Goal: Task Accomplishment & Management: Use online tool/utility

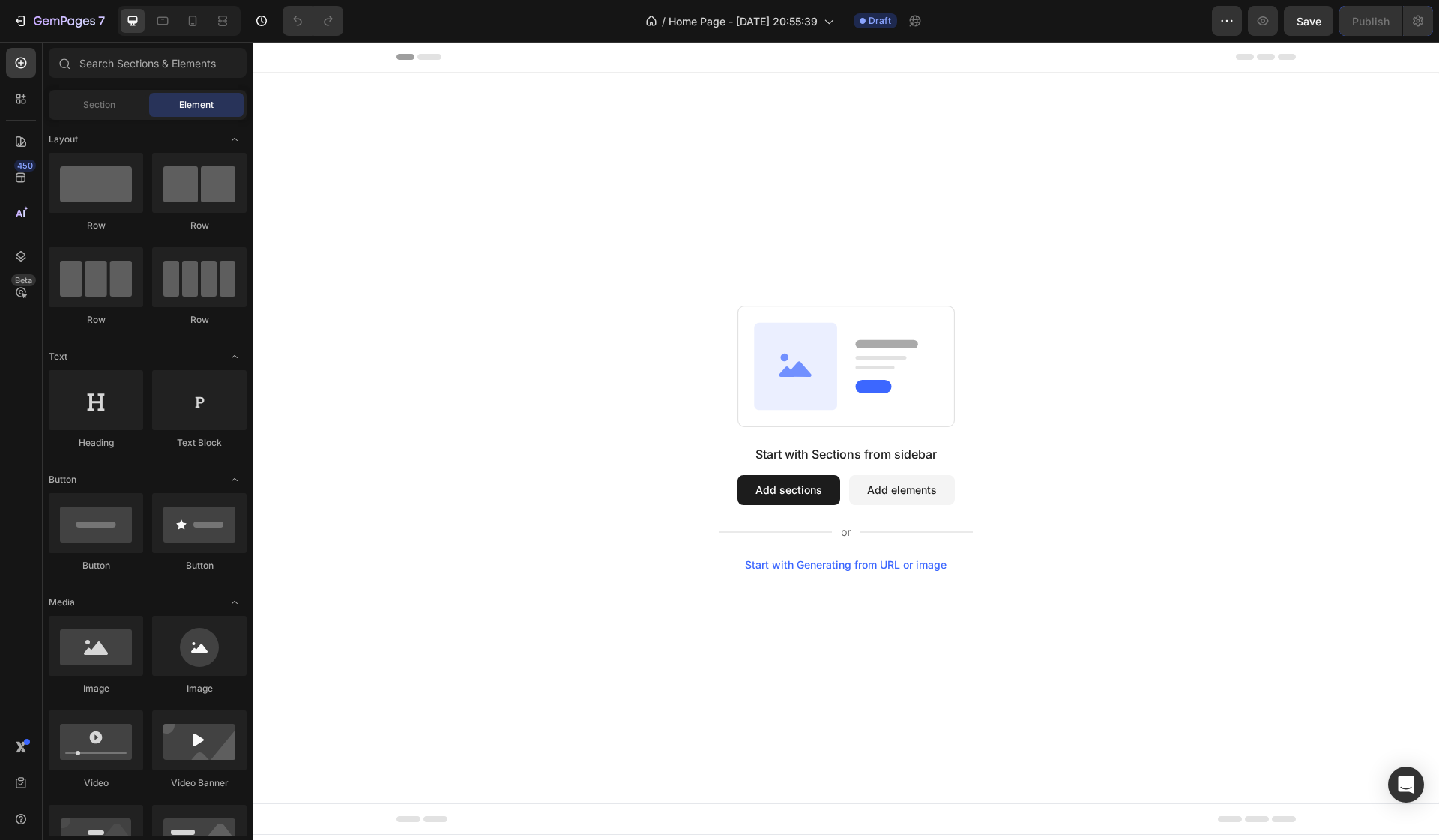
click at [841, 578] on div "Start with Sections from sidebar Add sections Add elements Start with Generatin…" at bounding box center [846, 438] width 1186 height 730
click at [850, 563] on div "Start with Generating from URL or image" at bounding box center [845, 565] width 202 height 12
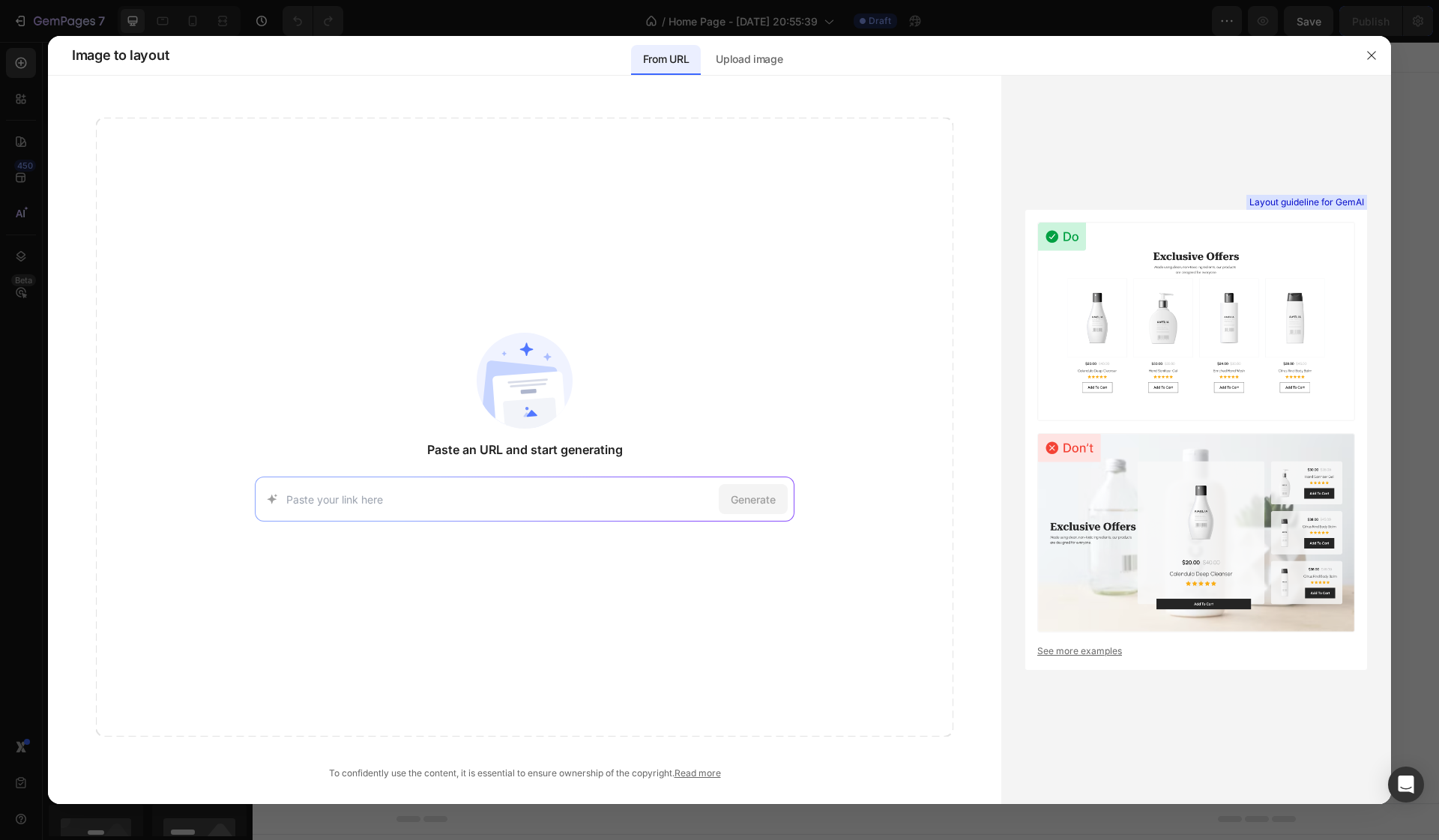
click at [455, 509] on div "Generate" at bounding box center [524, 499] width 540 height 45
click at [433, 499] on input at bounding box center [500, 499] width 426 height 15
paste input "[URL][DOMAIN_NAME]"
type input "[URL][DOMAIN_NAME]"
click at [745, 512] on div "Generate" at bounding box center [752, 499] width 69 height 30
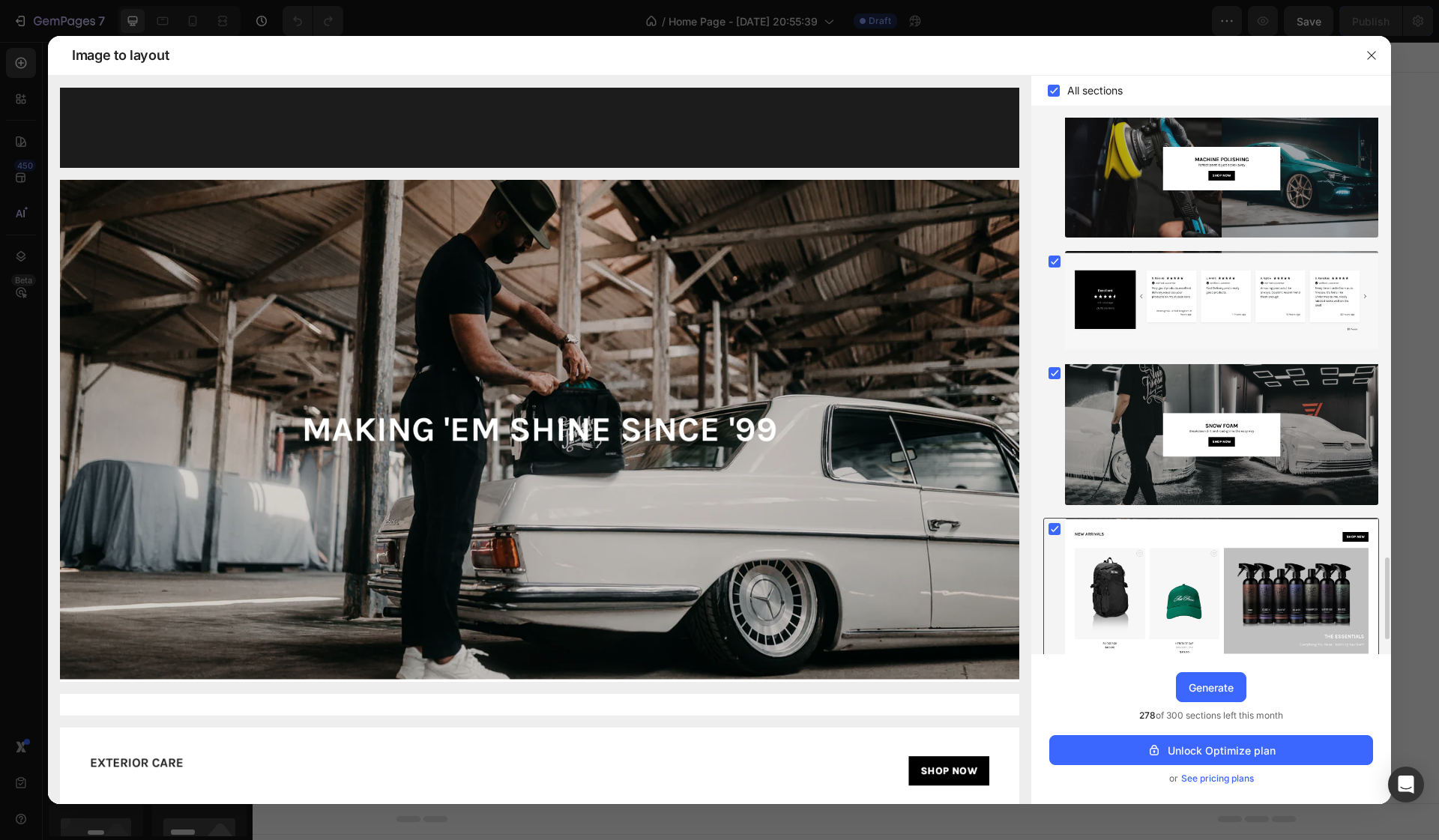
click at [1050, 532] on rect at bounding box center [1054, 529] width 12 height 12
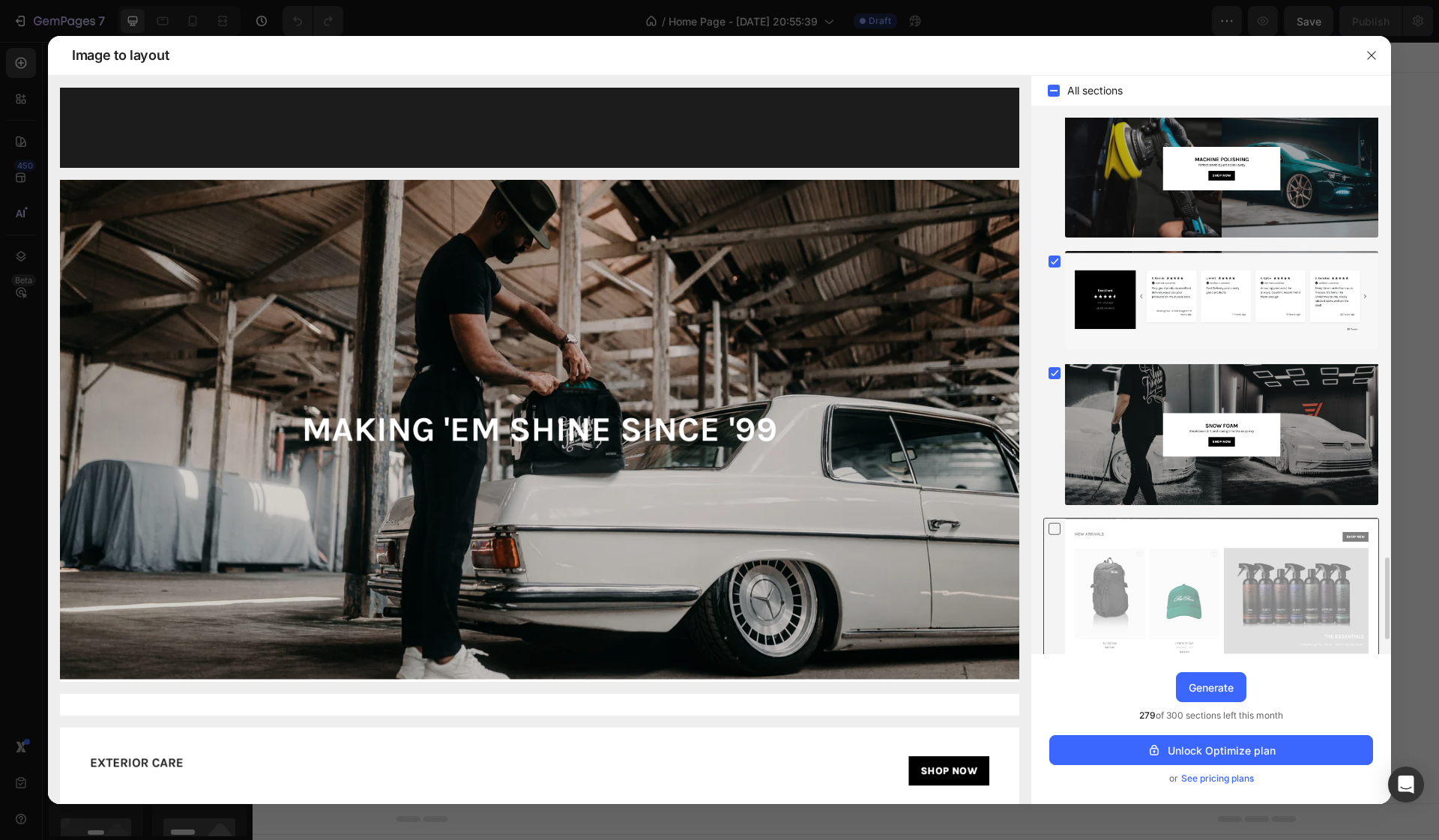
click at [1053, 530] on icon at bounding box center [1054, 528] width 15 height 15
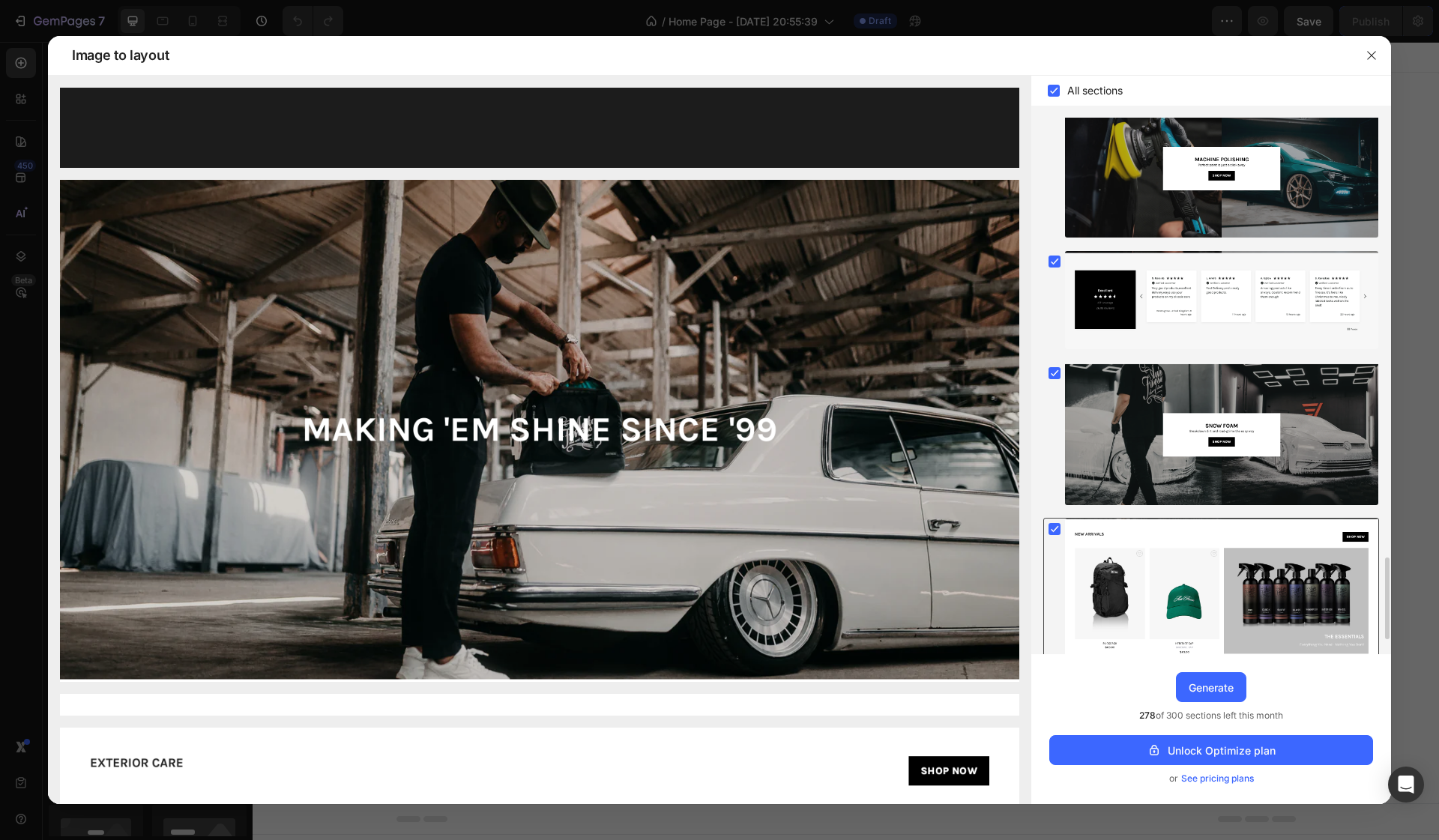
click at [1053, 530] on icon at bounding box center [1054, 529] width 7 height 6
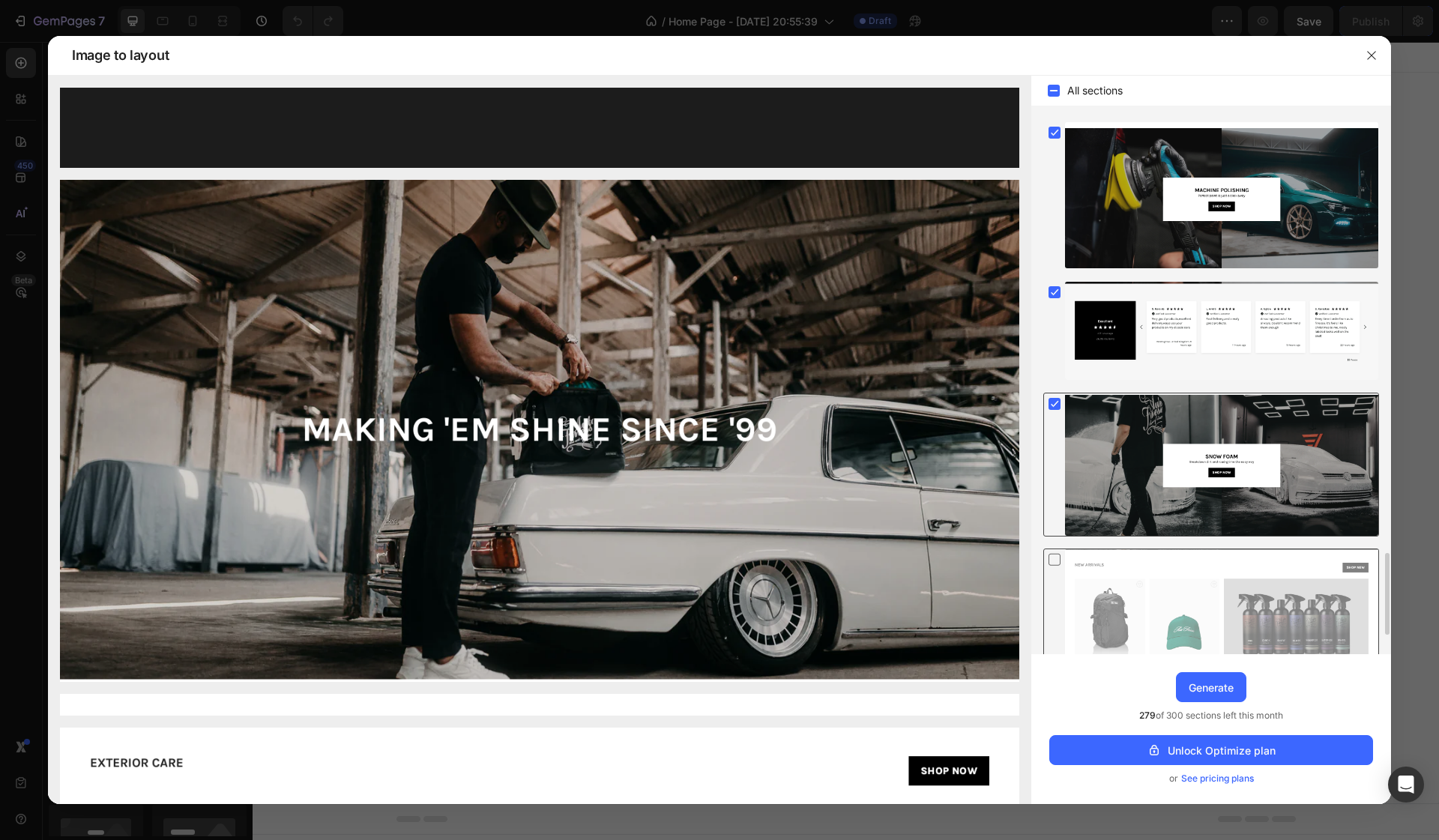
click at [1057, 403] on icon at bounding box center [1054, 404] width 7 height 6
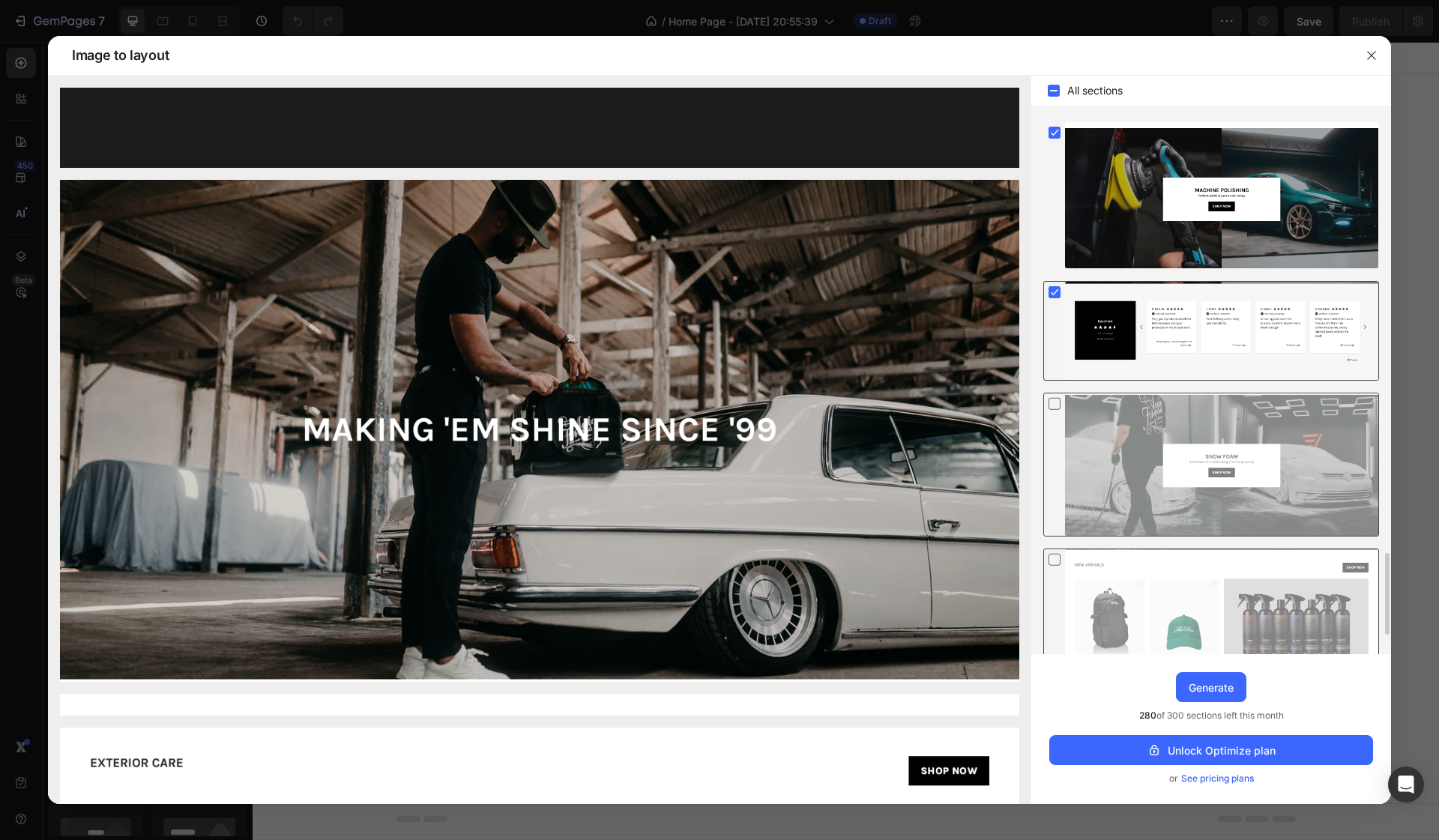
click at [1057, 294] on rect at bounding box center [1054, 293] width 12 height 12
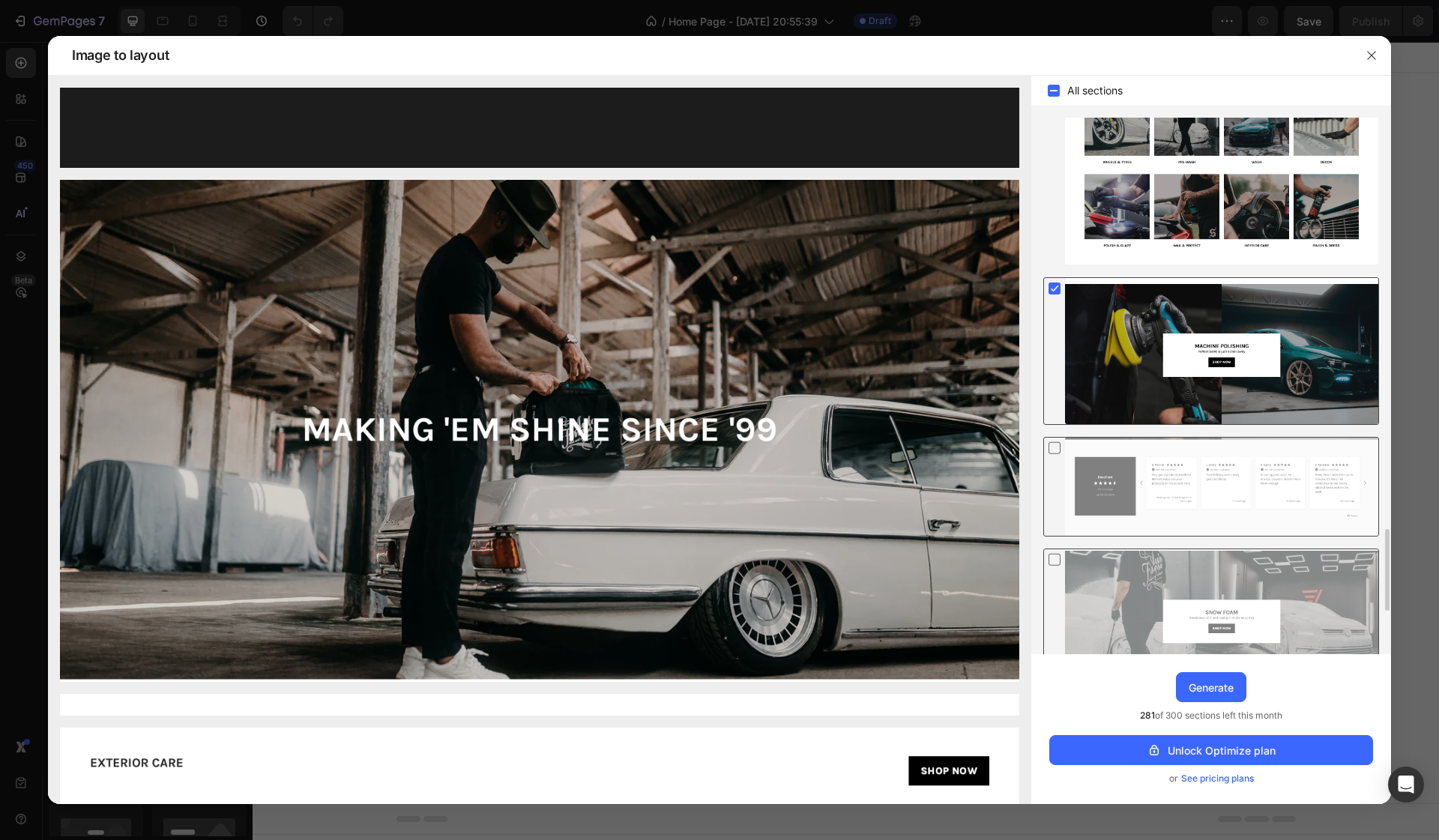
click at [1052, 289] on icon at bounding box center [1054, 290] width 7 height 6
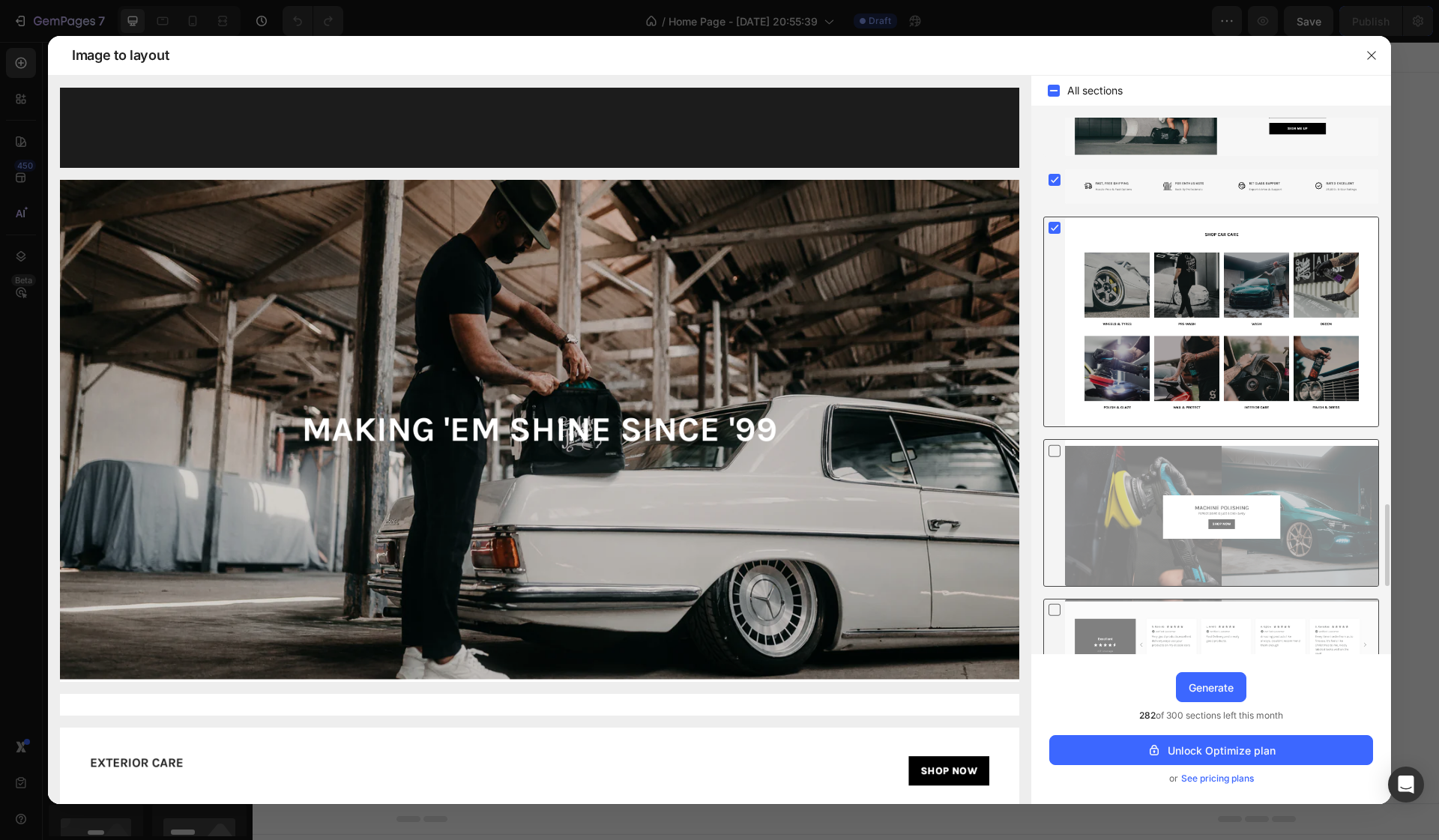
click at [1057, 231] on rect at bounding box center [1054, 228] width 12 height 12
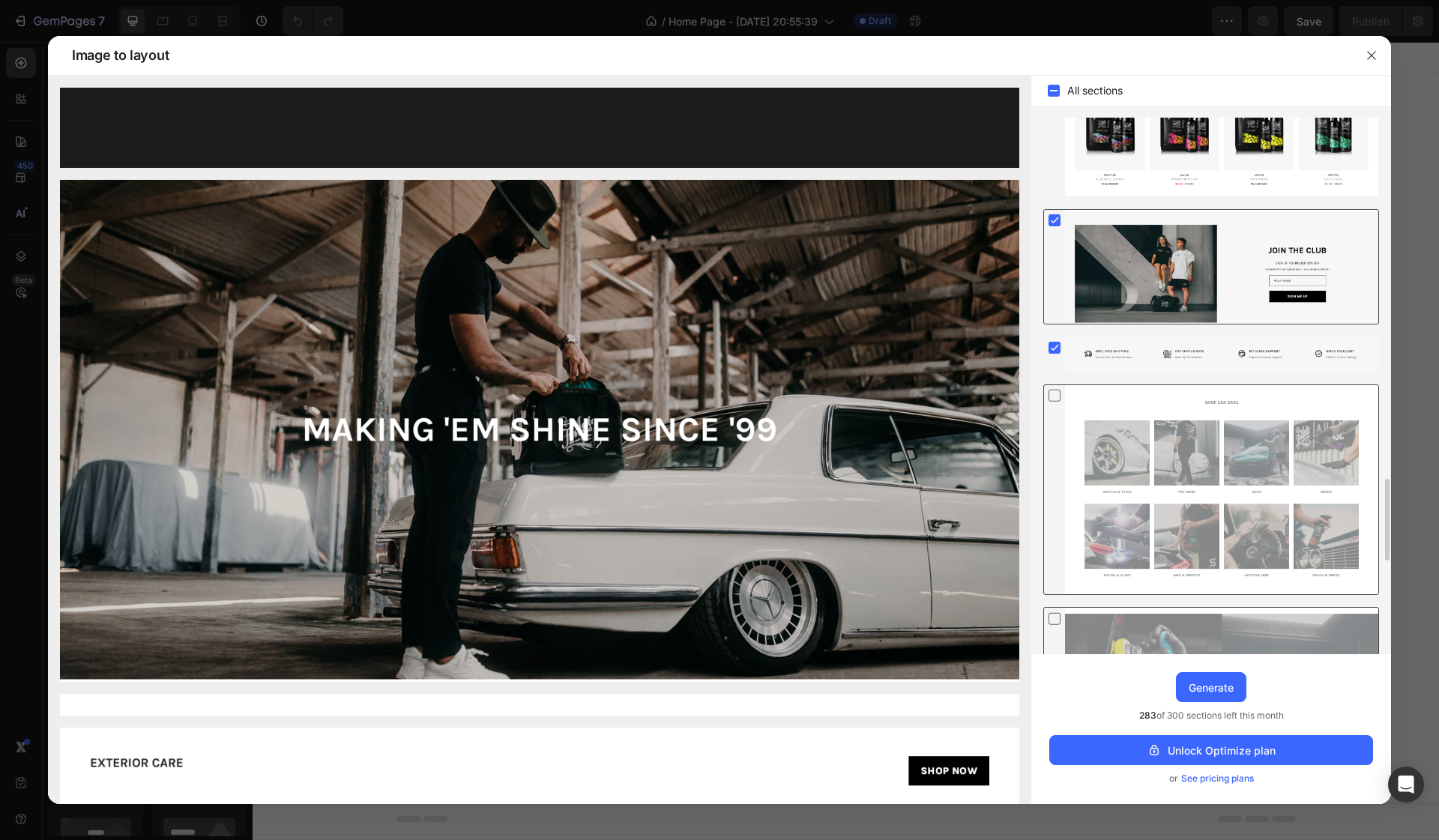
click at [1056, 216] on rect at bounding box center [1054, 220] width 12 height 12
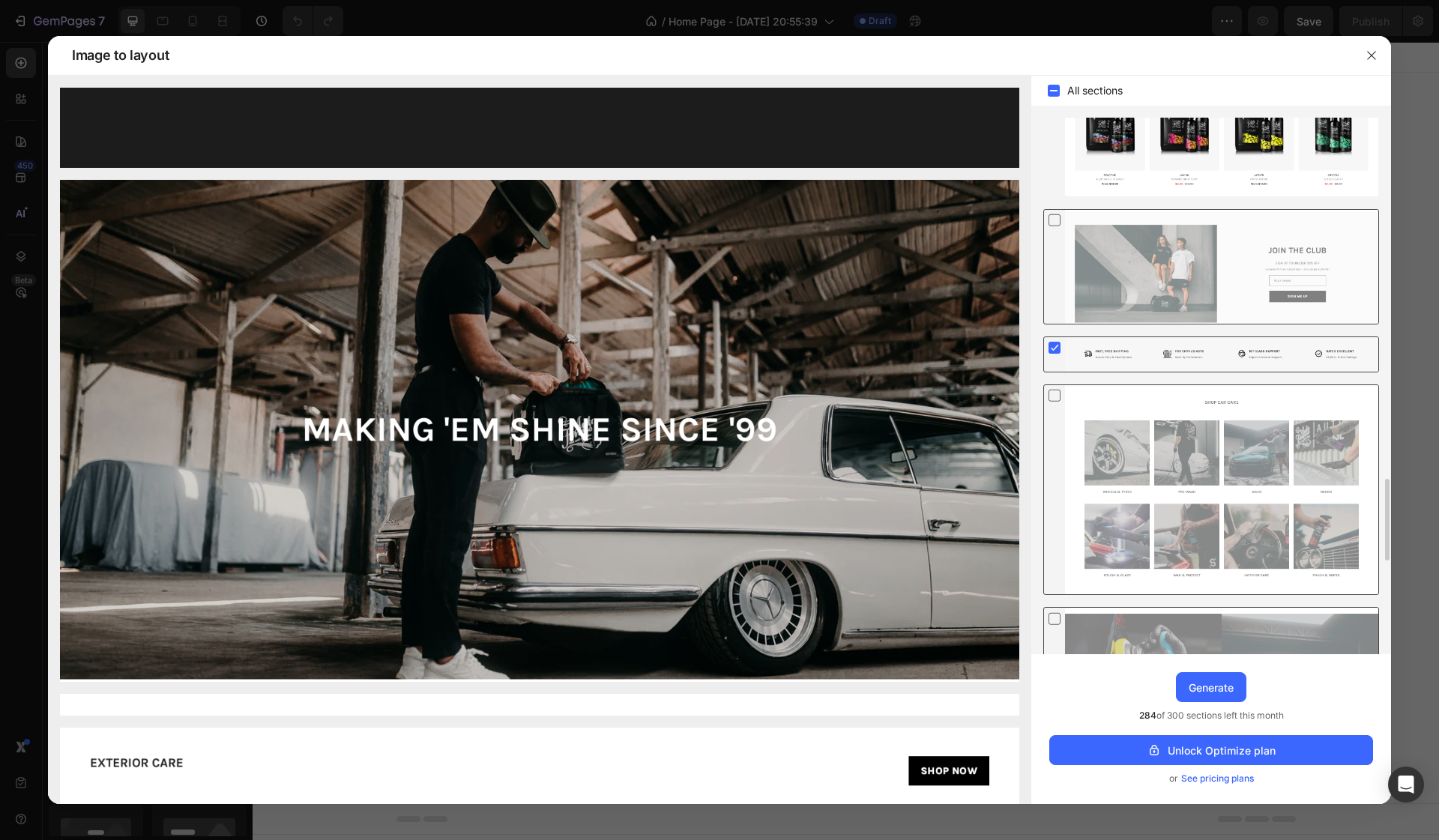
click at [1048, 349] on rect at bounding box center [1054, 347] width 12 height 12
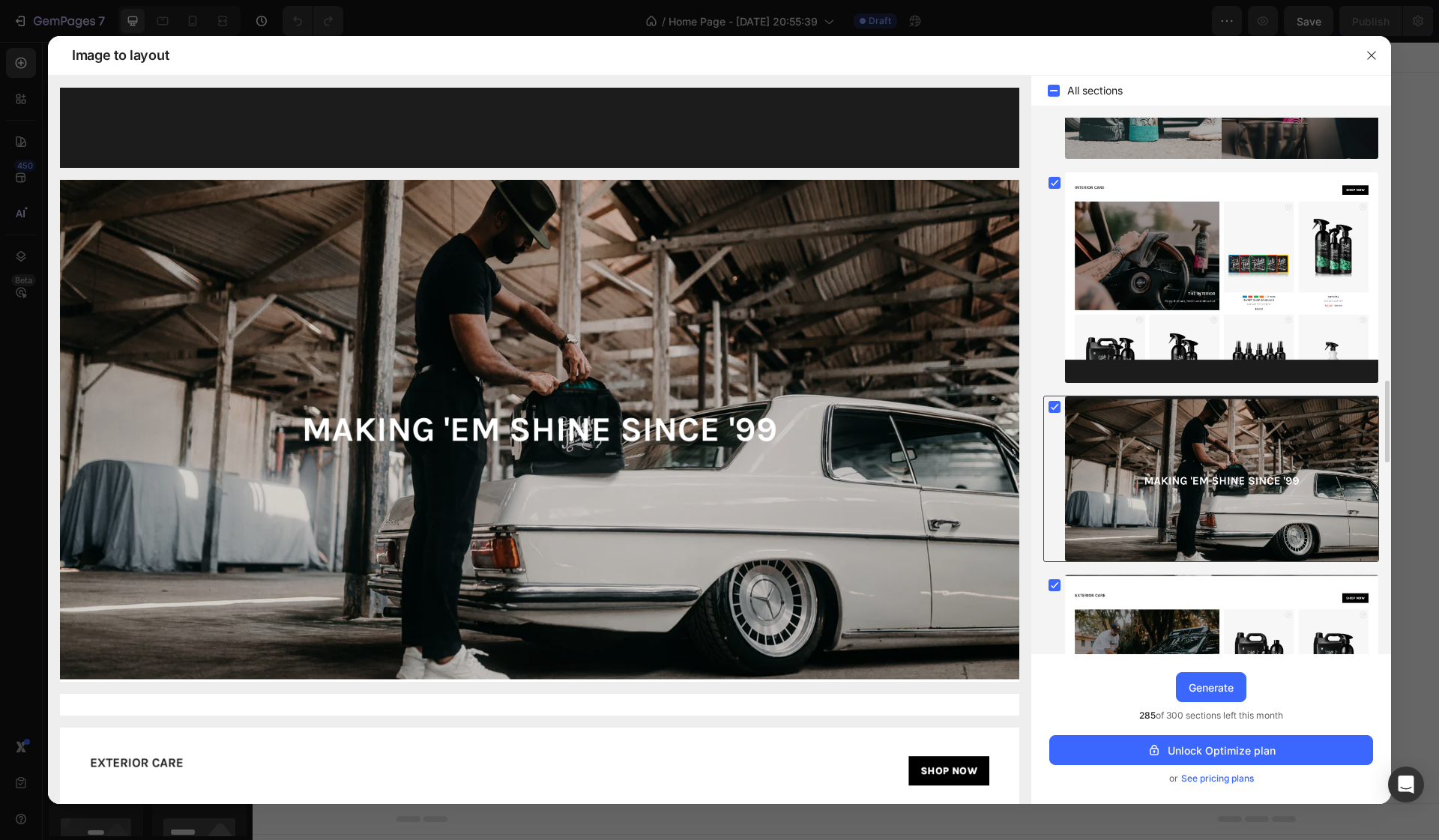
click at [1054, 403] on rect at bounding box center [1054, 407] width 12 height 12
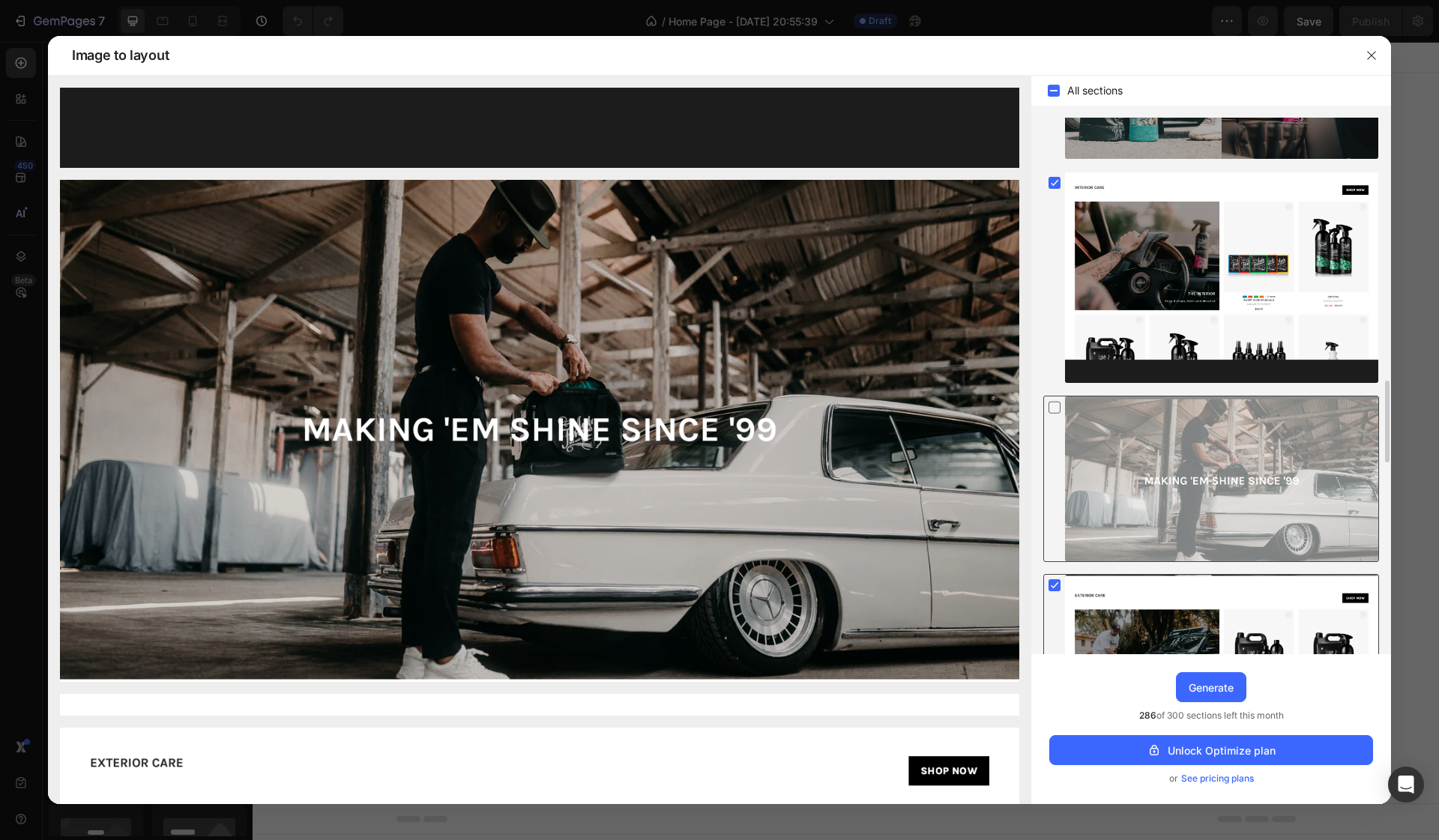
click at [1054, 584] on rect at bounding box center [1054, 585] width 12 height 12
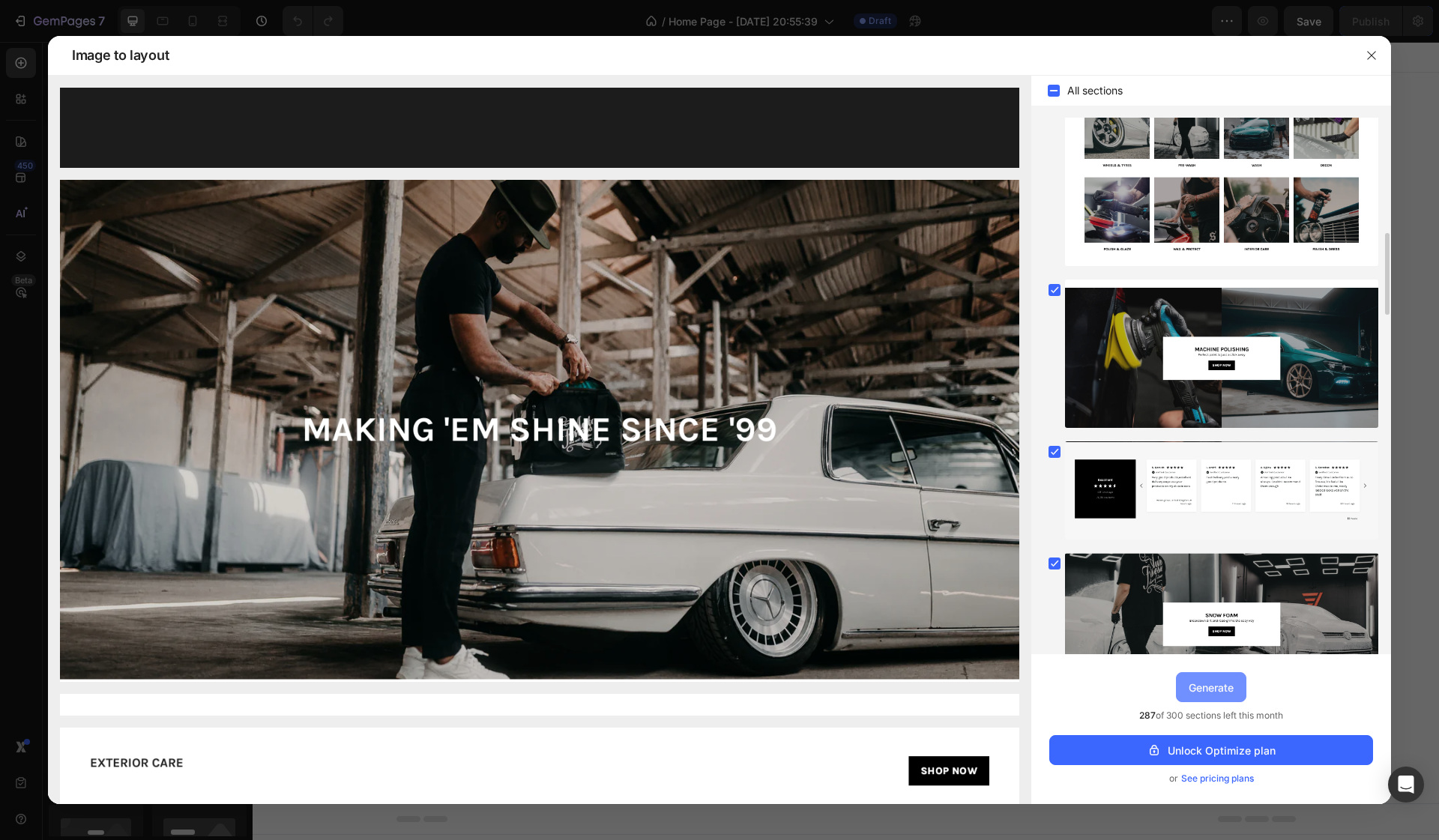
click at [1194, 690] on div "Generate" at bounding box center [1211, 687] width 45 height 15
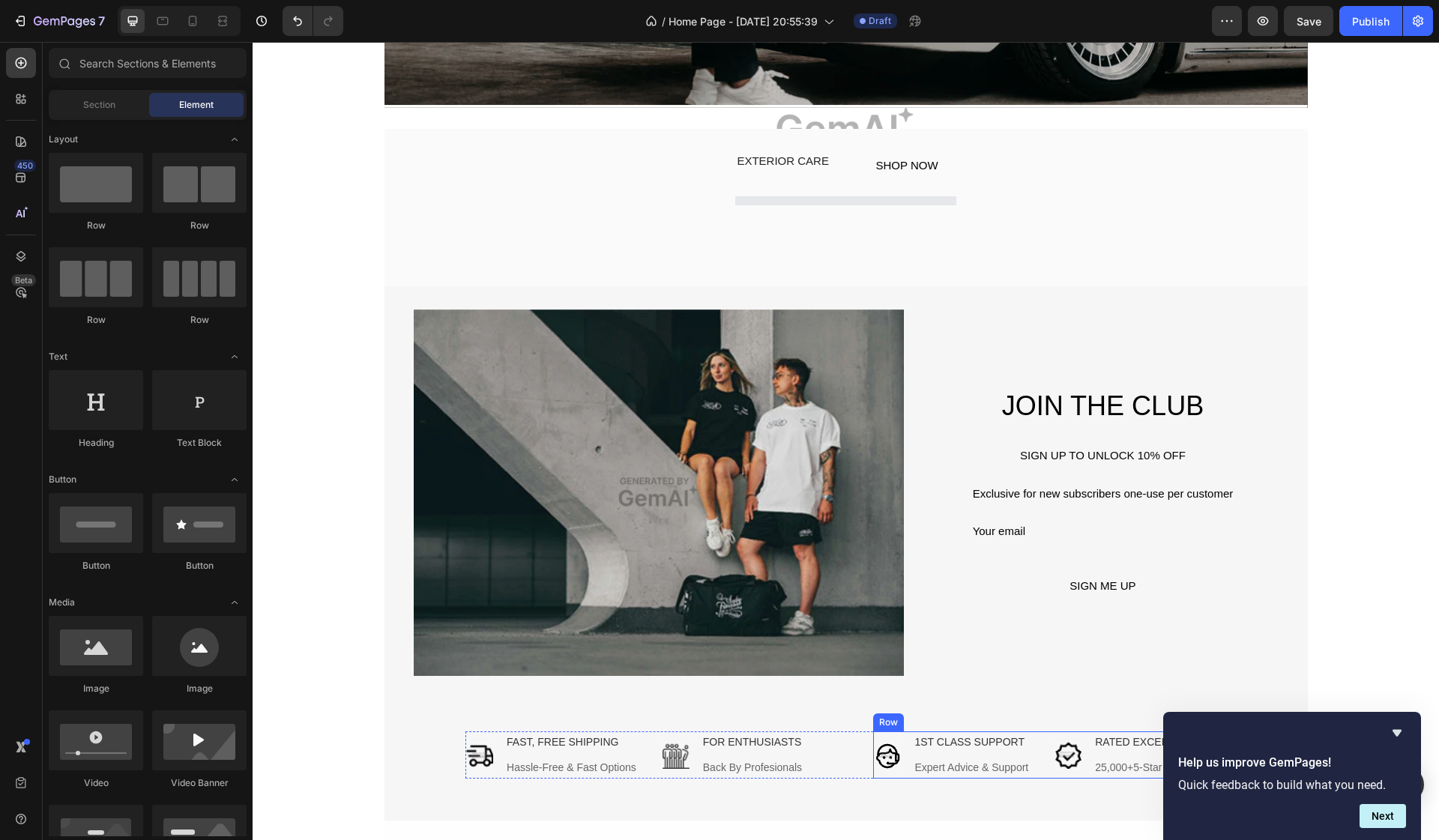
scroll to position [466, 0]
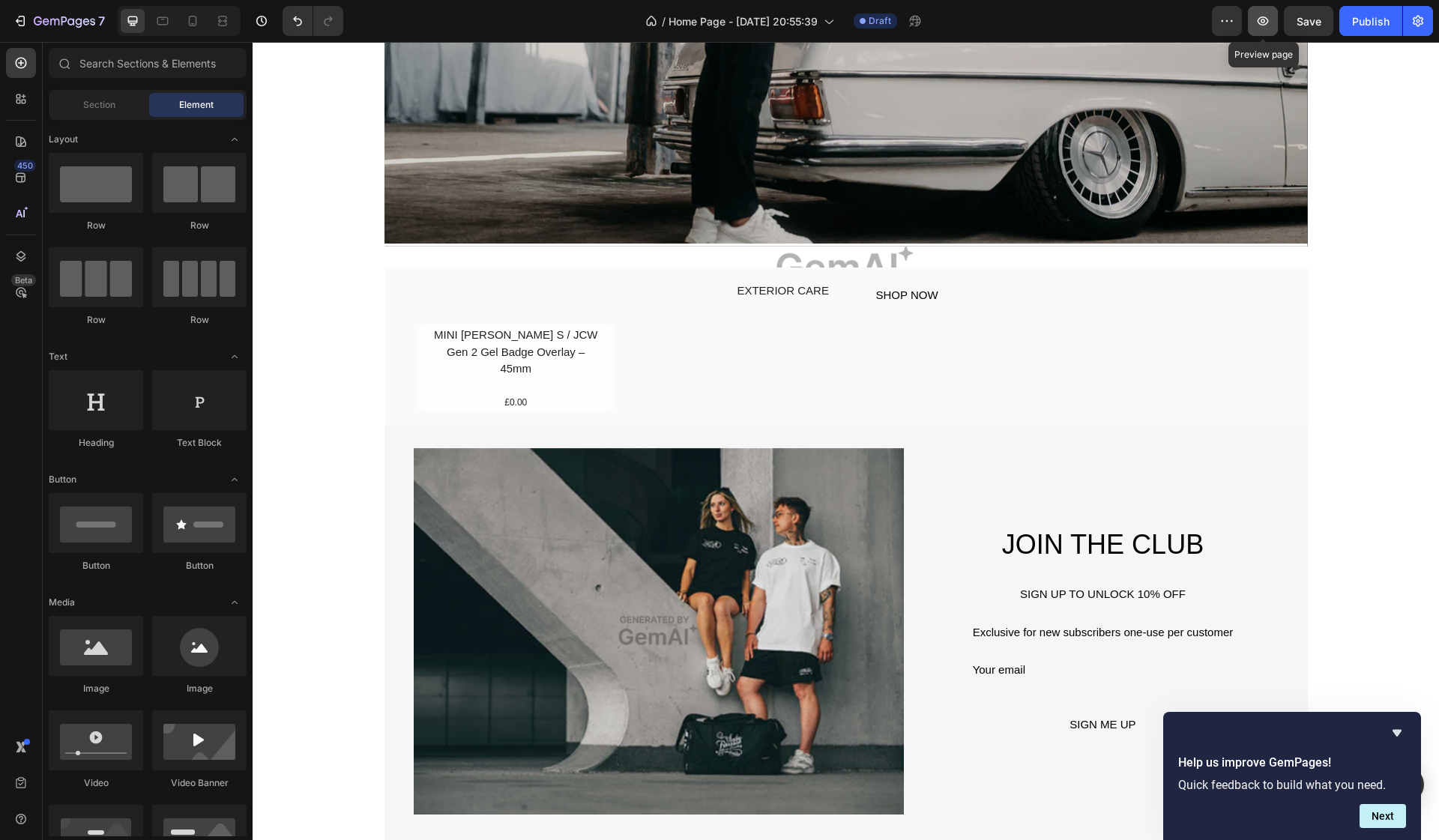
click at [1262, 25] on icon "button" at bounding box center [1263, 21] width 12 height 9
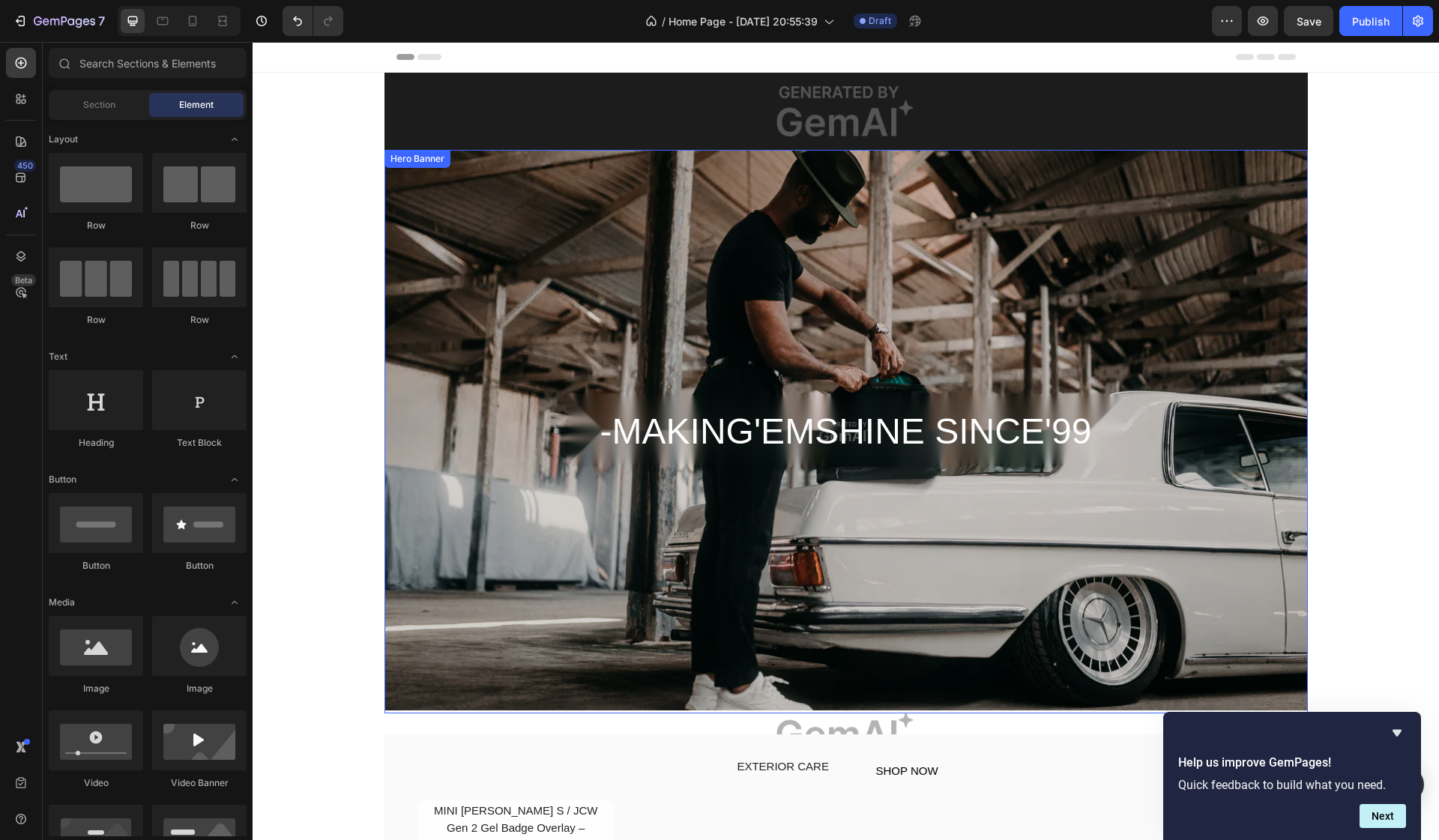
scroll to position [0, 0]
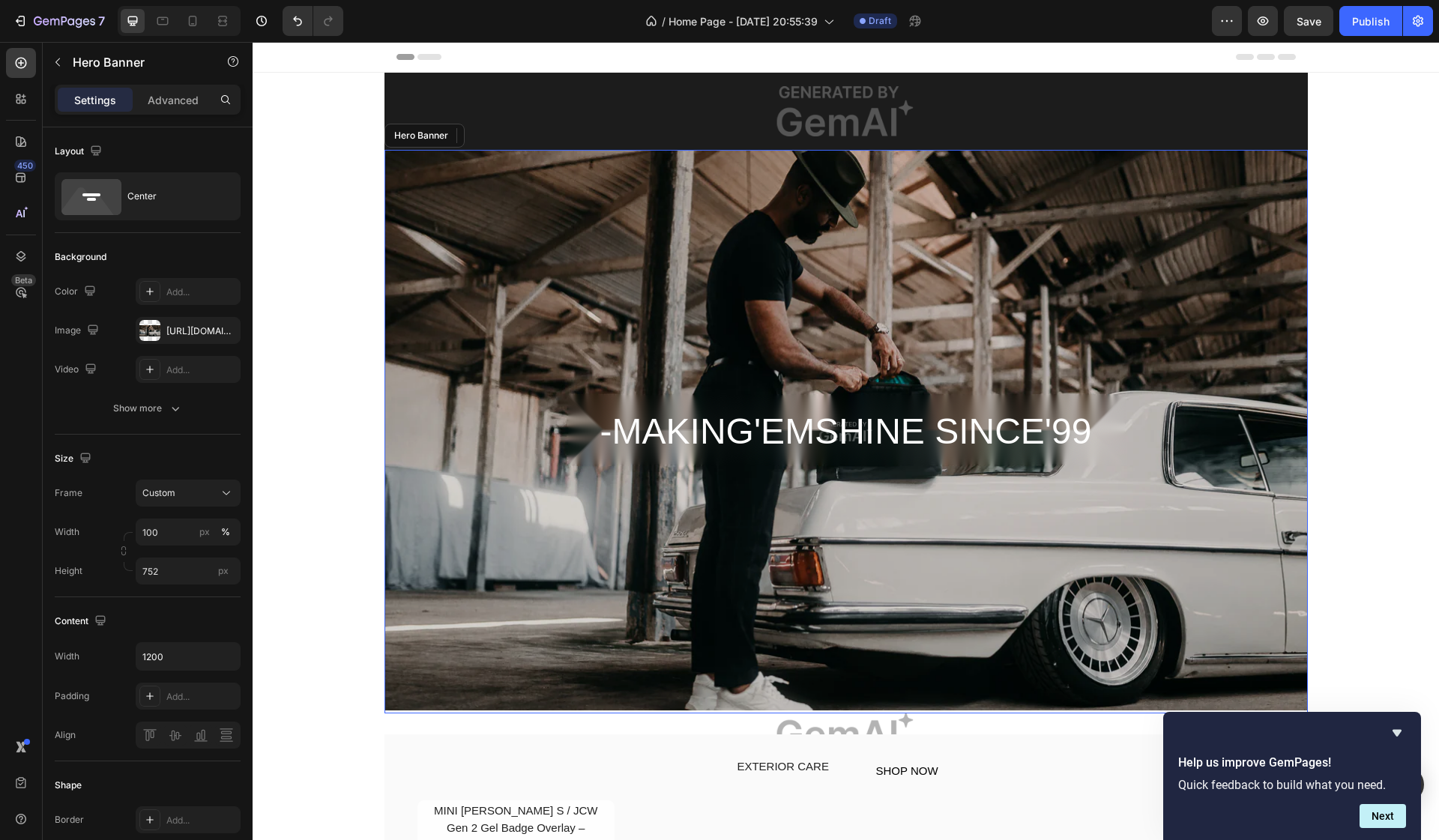
click at [930, 317] on div "Overlay" at bounding box center [846, 432] width 923 height 564
click at [833, 721] on img at bounding box center [846, 723] width 923 height 21
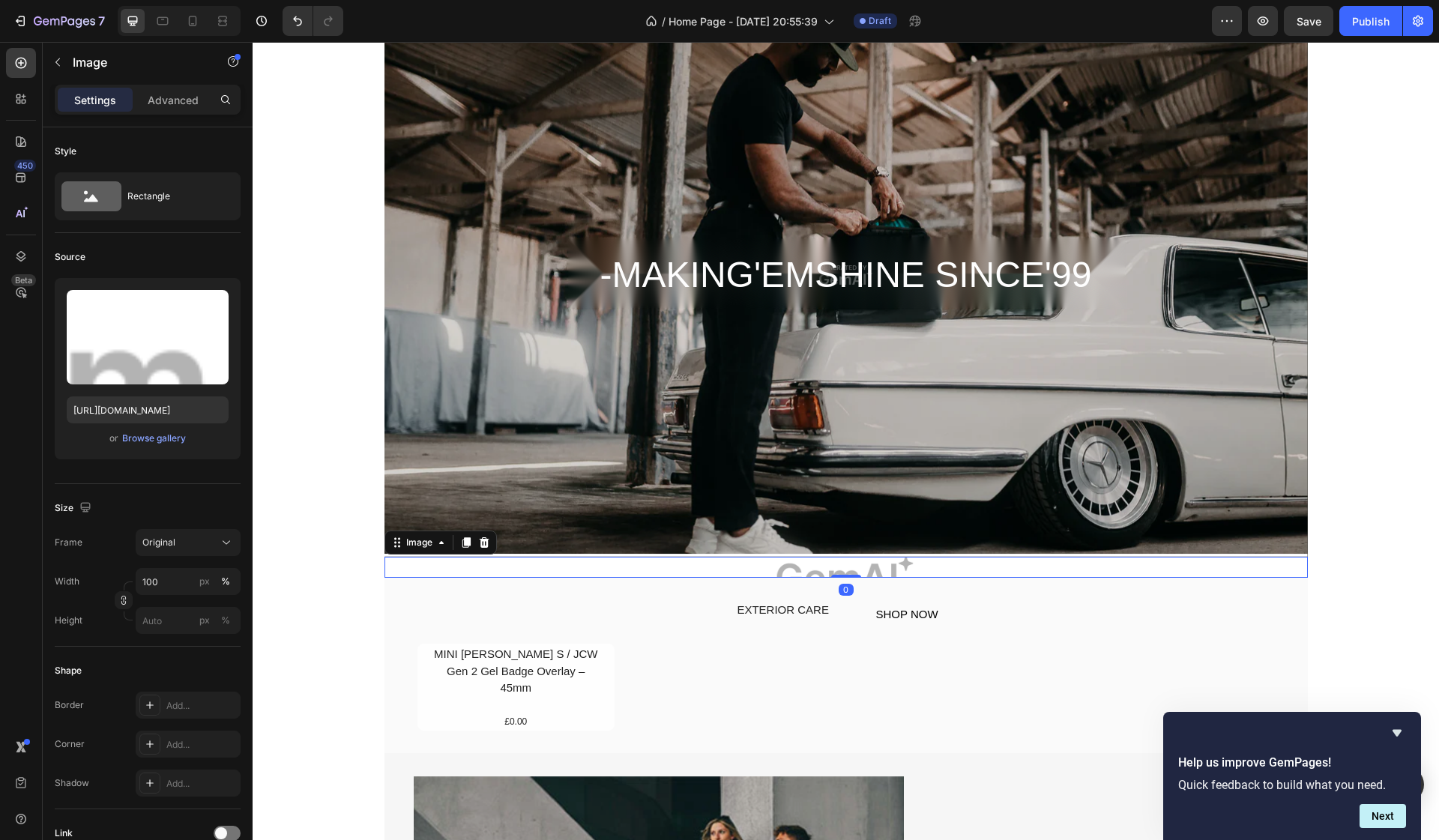
scroll to position [171, 0]
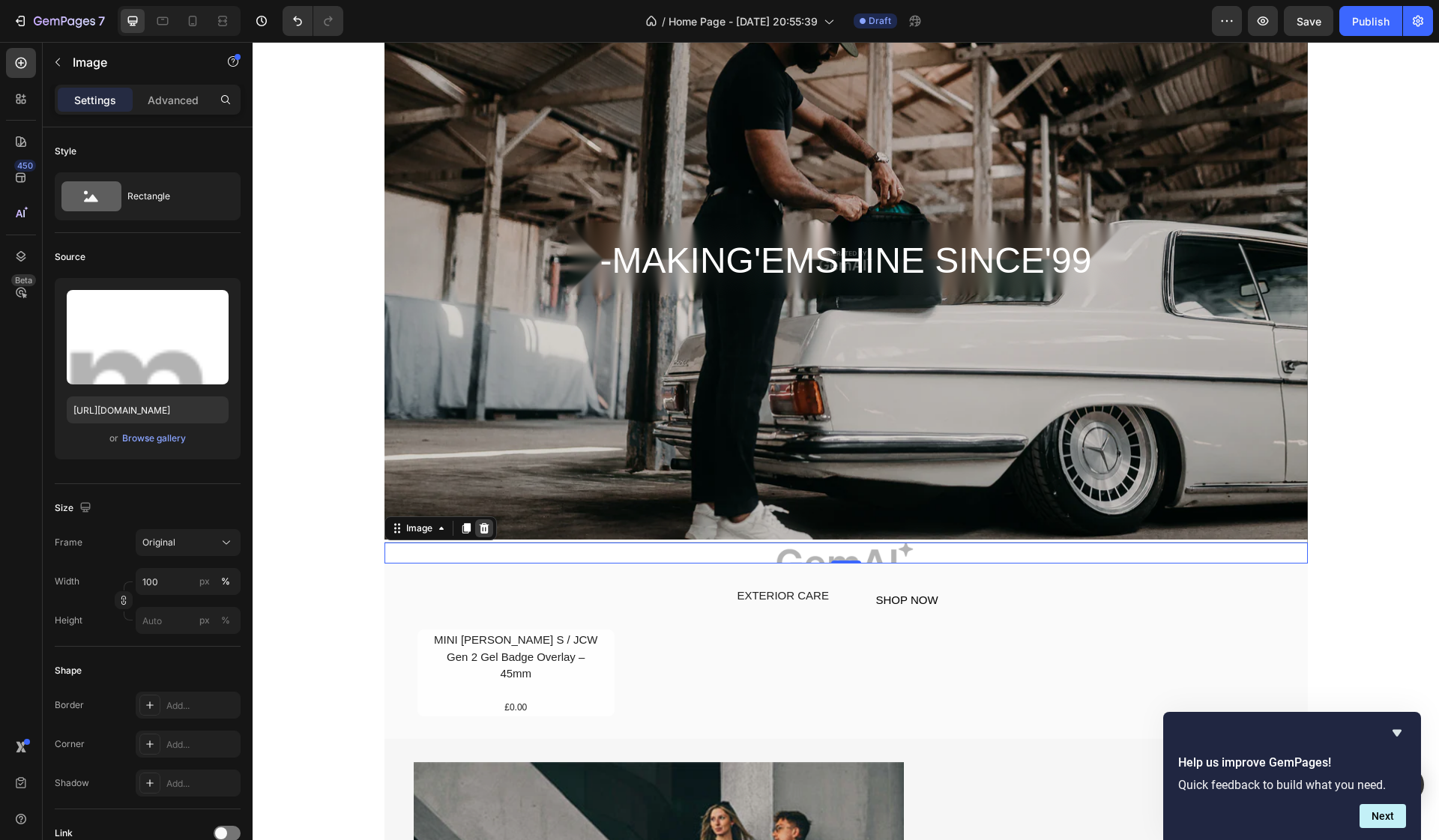
click at [482, 532] on icon at bounding box center [484, 528] width 10 height 11
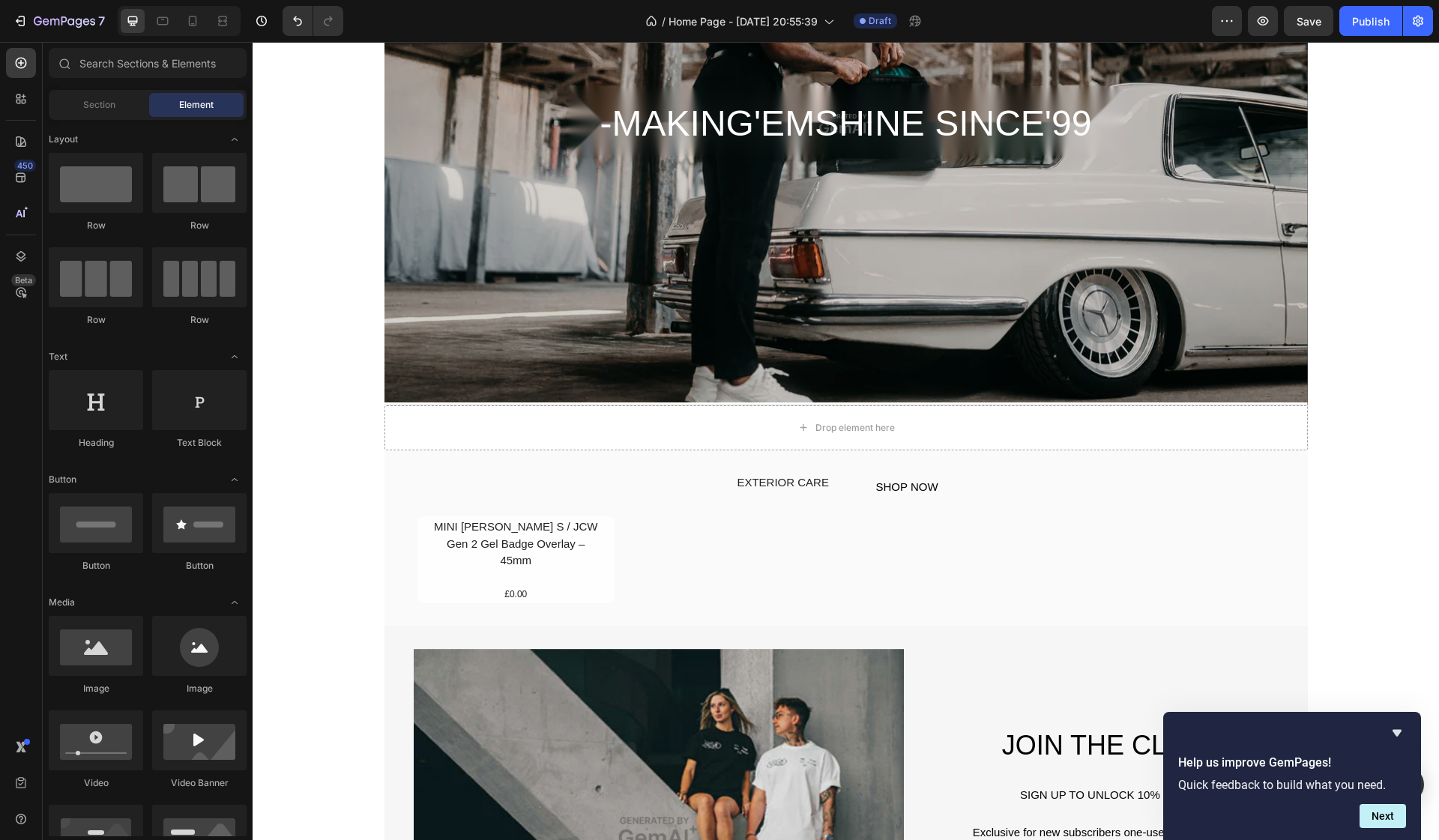
scroll to position [317, 0]
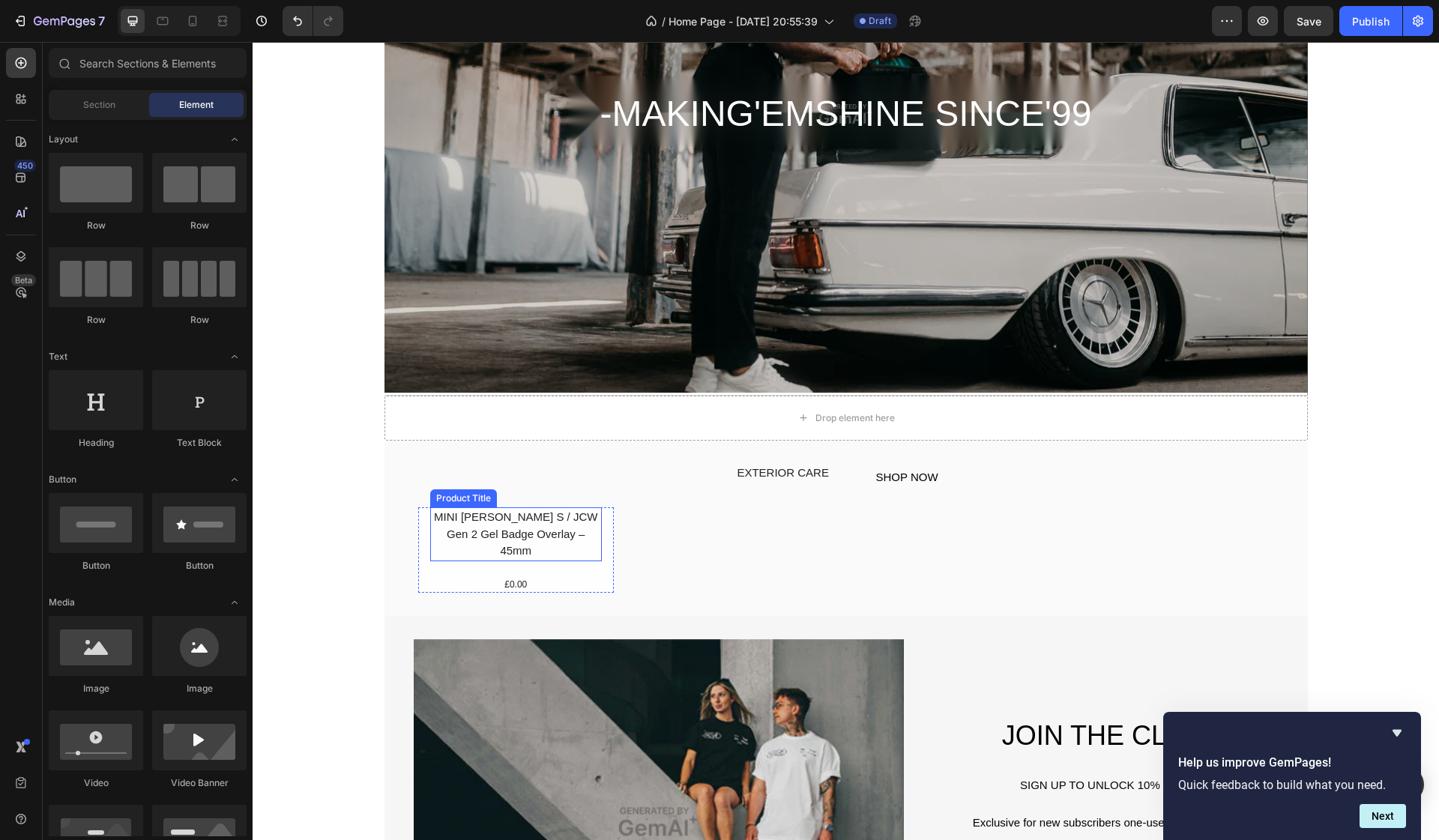
click at [561, 534] on h1 "MINI [PERSON_NAME] S / JCW Gen 2 Gel Badge Overlay – 45mm" at bounding box center [516, 534] width 172 height 54
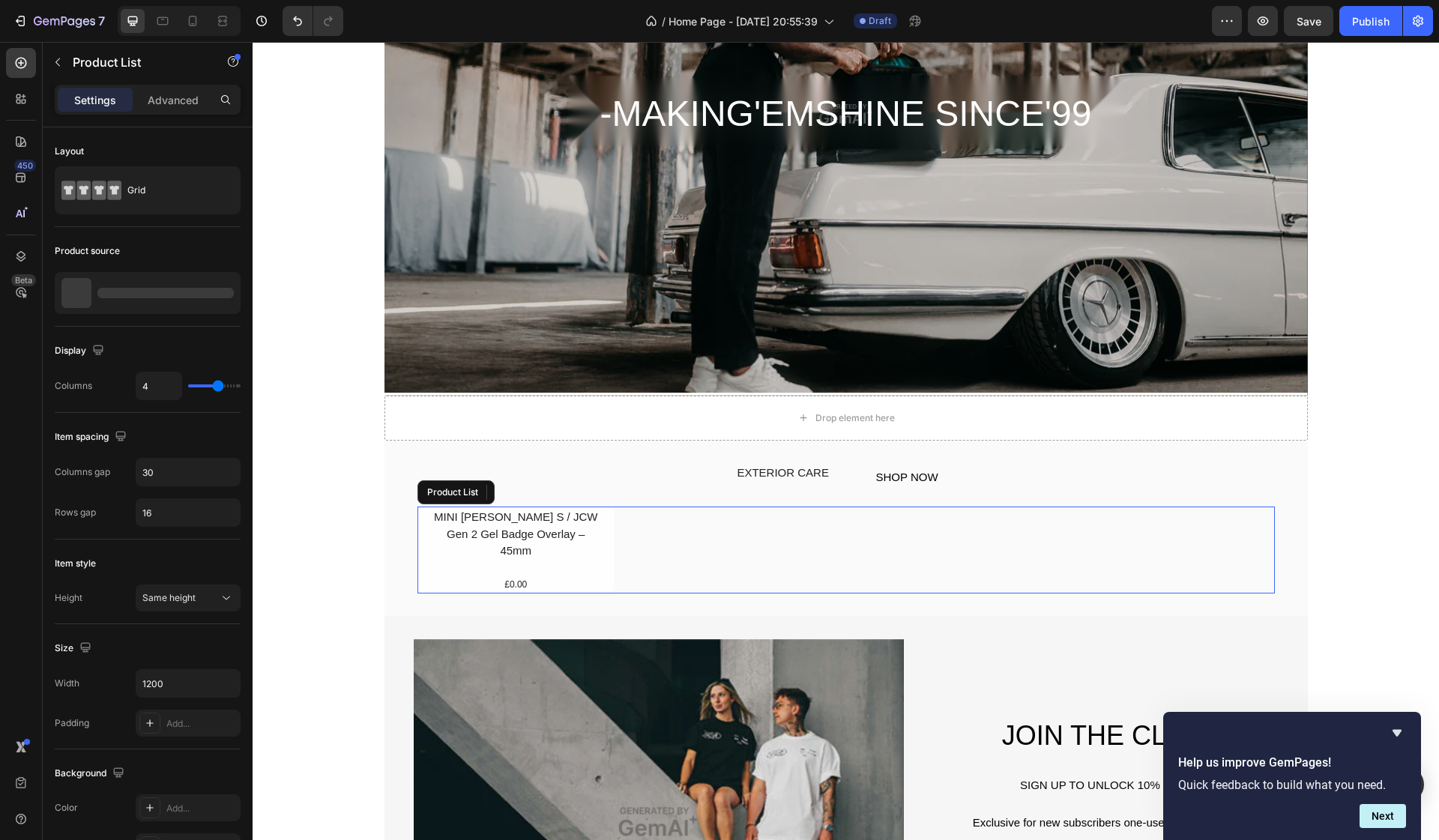
click at [676, 529] on div "MINI [PERSON_NAME] S / JCW Gen 2 Gel Badge Overlay – 45mm Product Title Edit co…" at bounding box center [846, 550] width 857 height 87
click at [780, 453] on div "Text Block" at bounding box center [764, 453] width 51 height 13
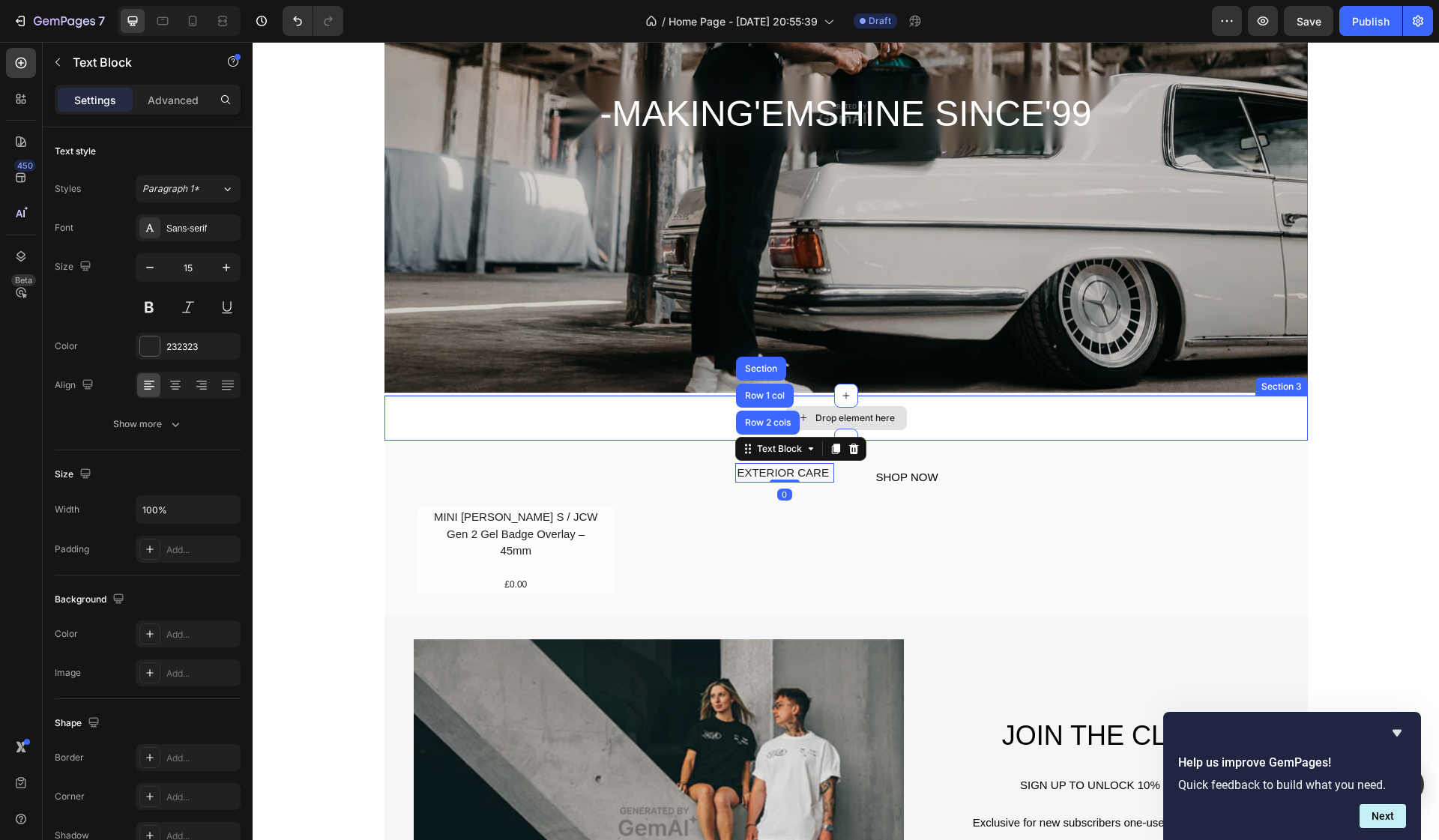
click at [670, 415] on div "Drop element here" at bounding box center [846, 418] width 923 height 45
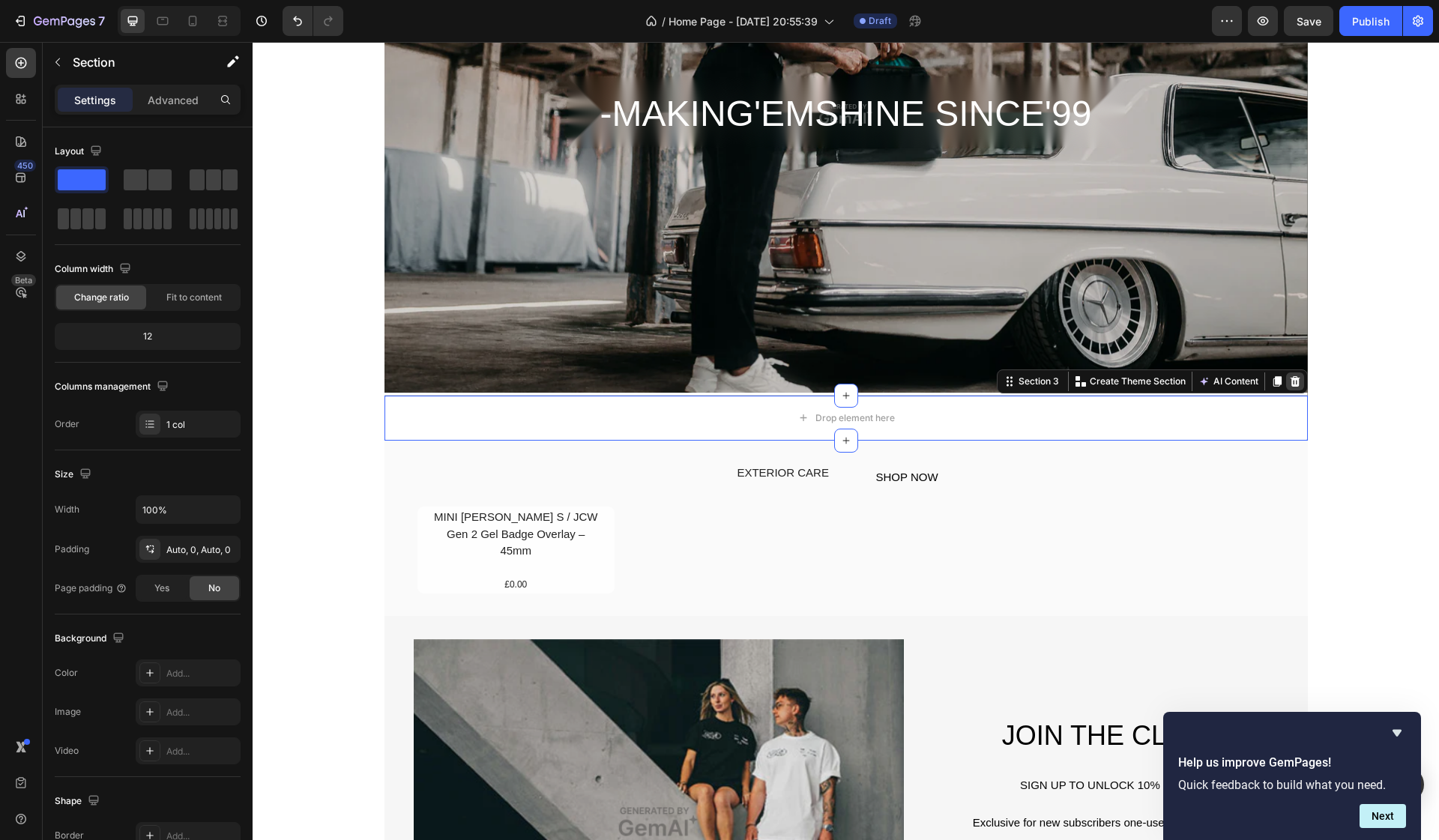
click at [1297, 381] on icon at bounding box center [1295, 381] width 10 height 11
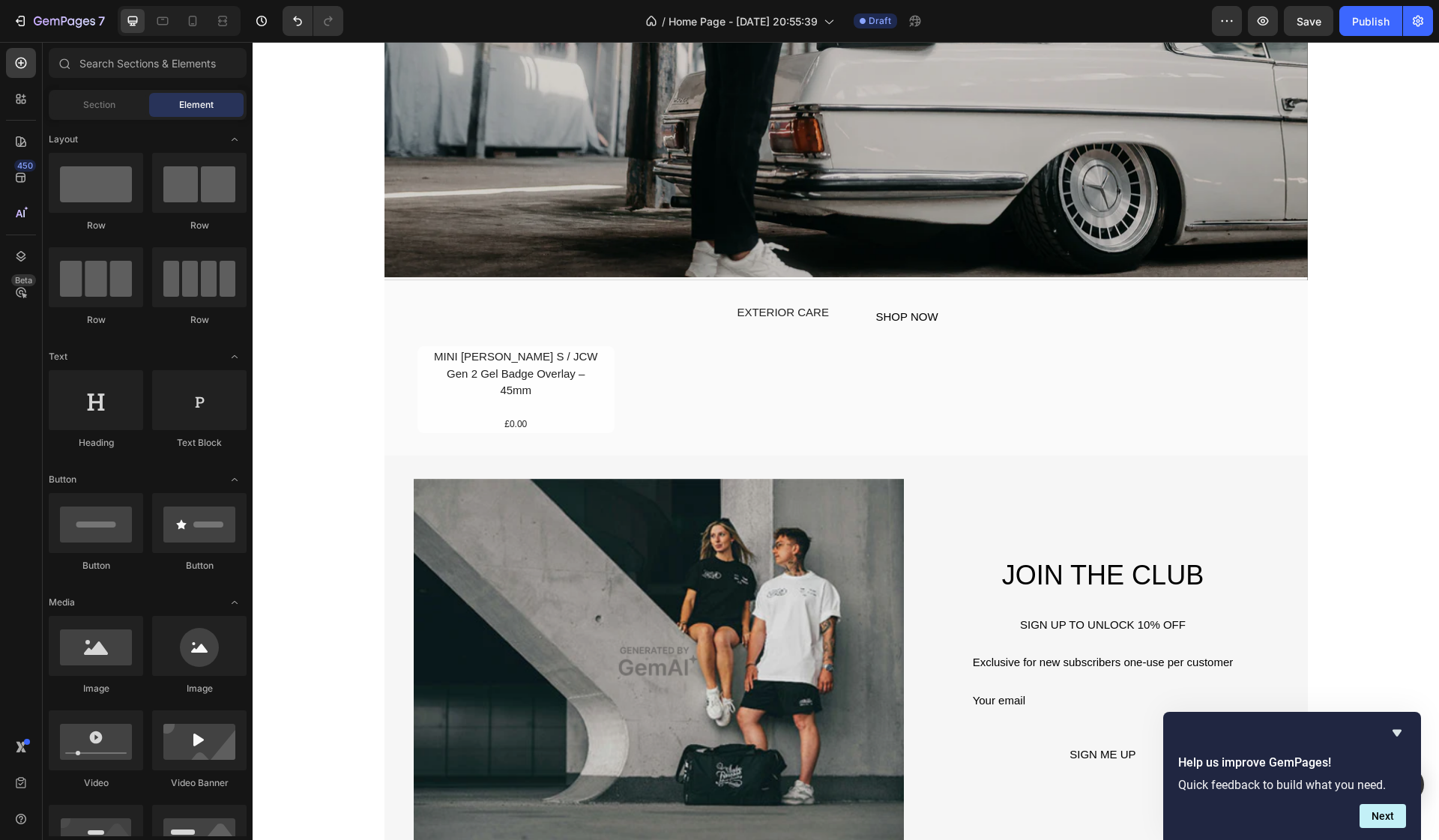
scroll to position [435, 0]
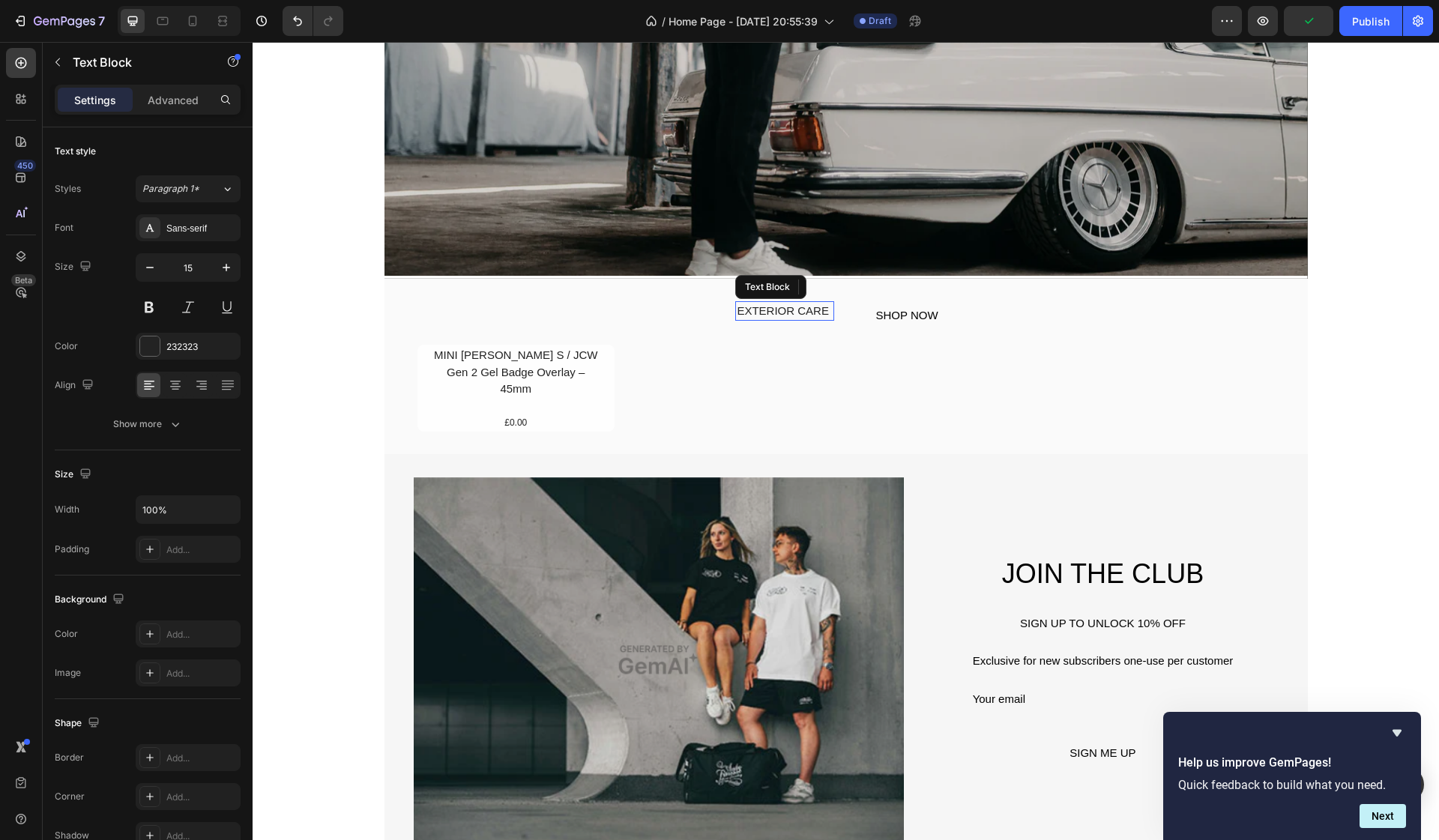
click at [808, 313] on div "EXTERIOR CARE" at bounding box center [784, 311] width 98 height 20
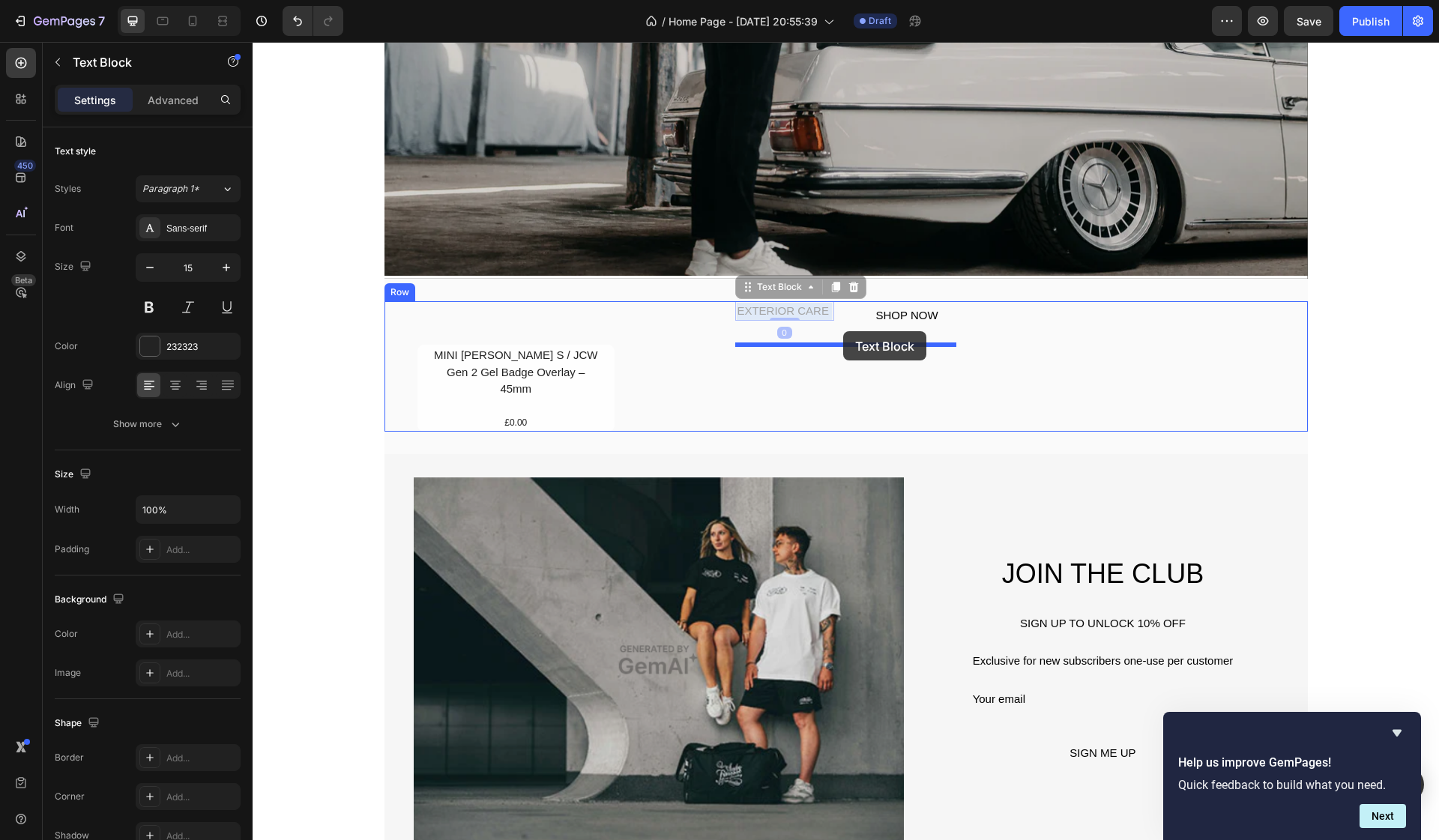
drag, startPoint x: 823, startPoint y: 313, endPoint x: 843, endPoint y: 331, distance: 26.9
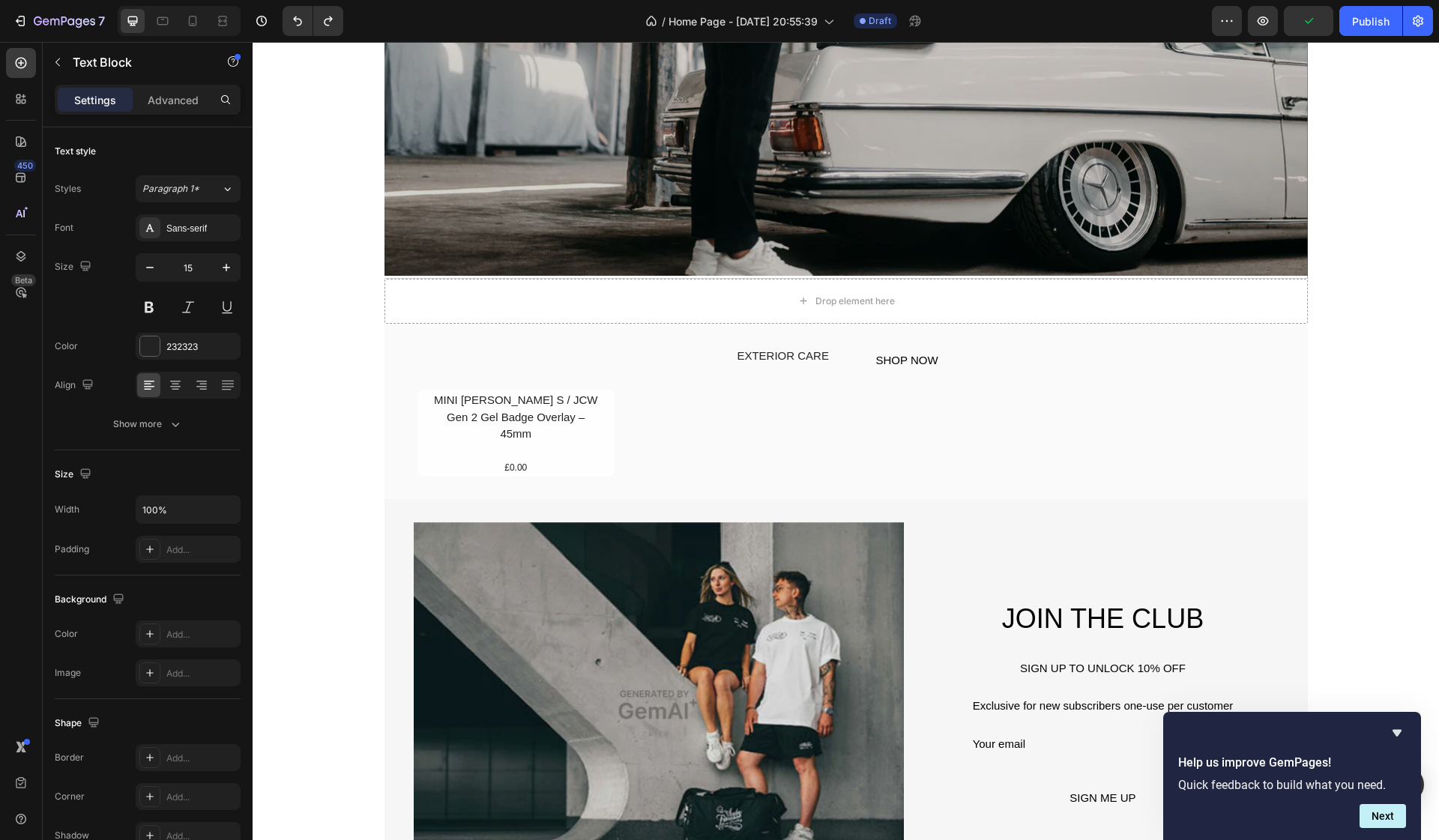
click at [1371, 1] on div "7 Version history / Home Page - [DATE] 20:55:39 Draft Preview Publish" at bounding box center [719, 21] width 1439 height 42
